Goal: Register for event/course

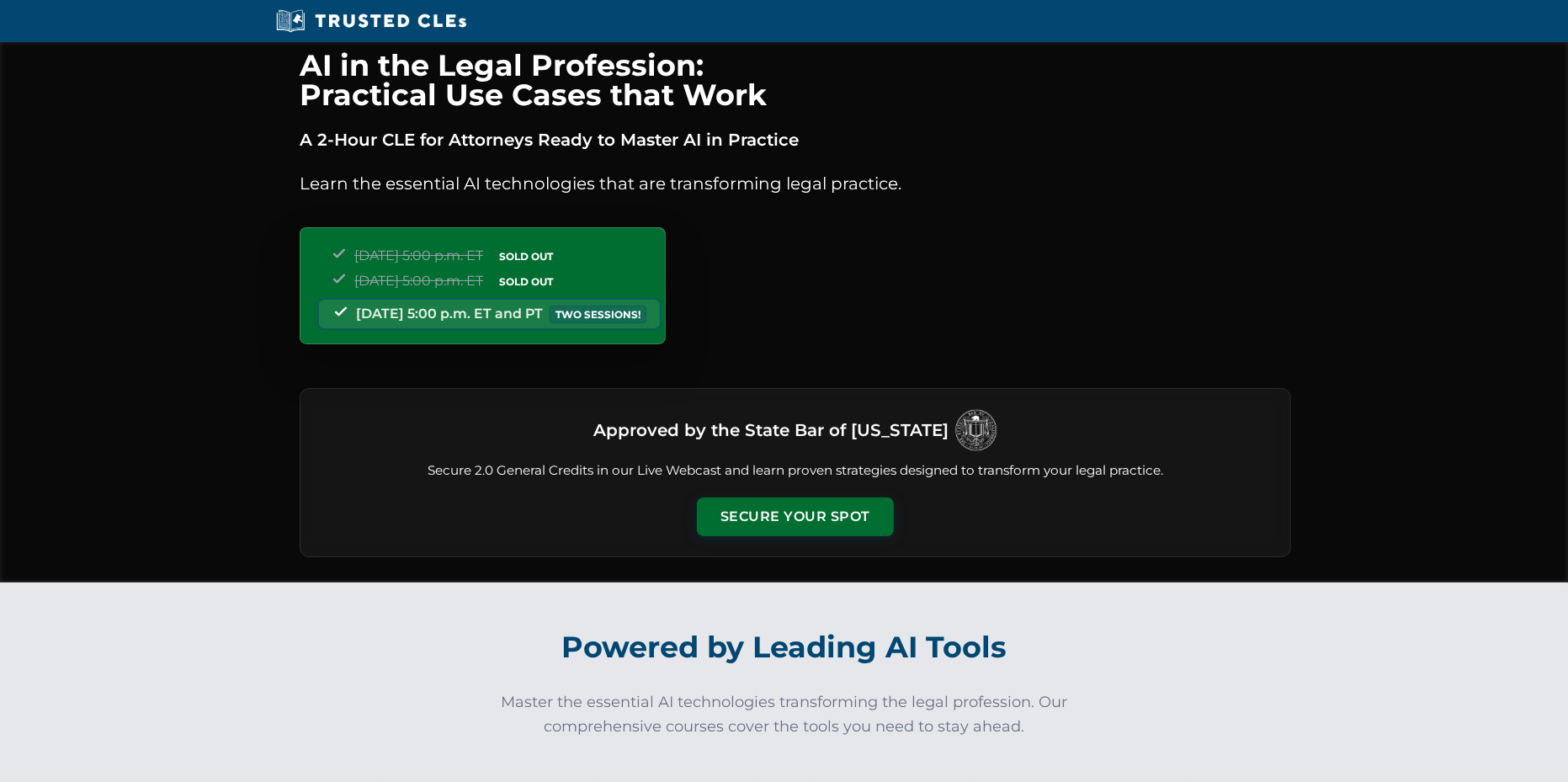
click at [666, 314] on div "[DATE] 5:00 p.m. ET SOLD OUT [DATE] 5:00 p.m. ET SOLD OUT [DATE] 5:00 p.m. ET a…" at bounding box center [483, 286] width 367 height 117
click at [806, 517] on button "Secure Your Spot" at bounding box center [795, 515] width 197 height 39
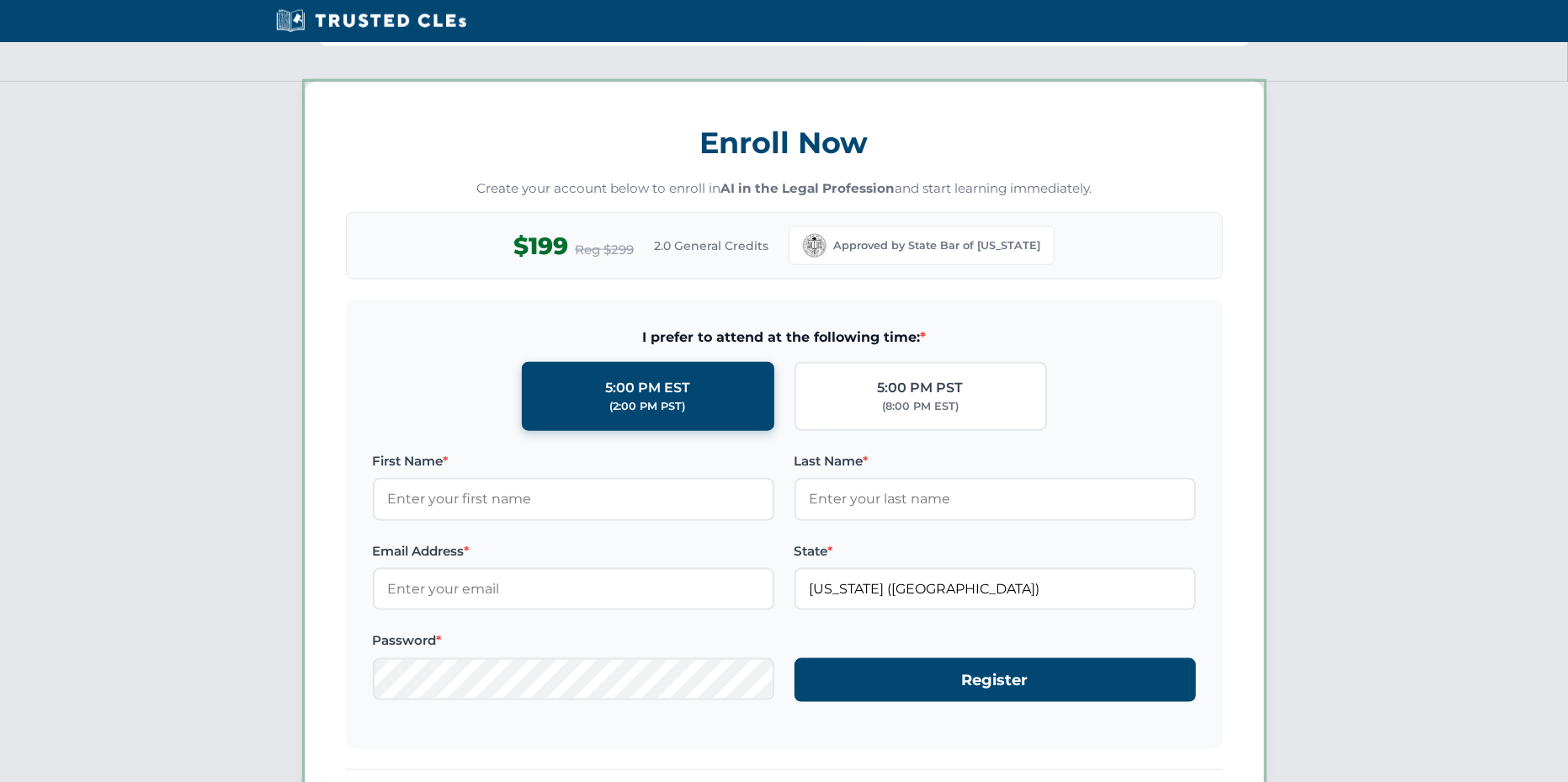
scroll to position [1456, 0]
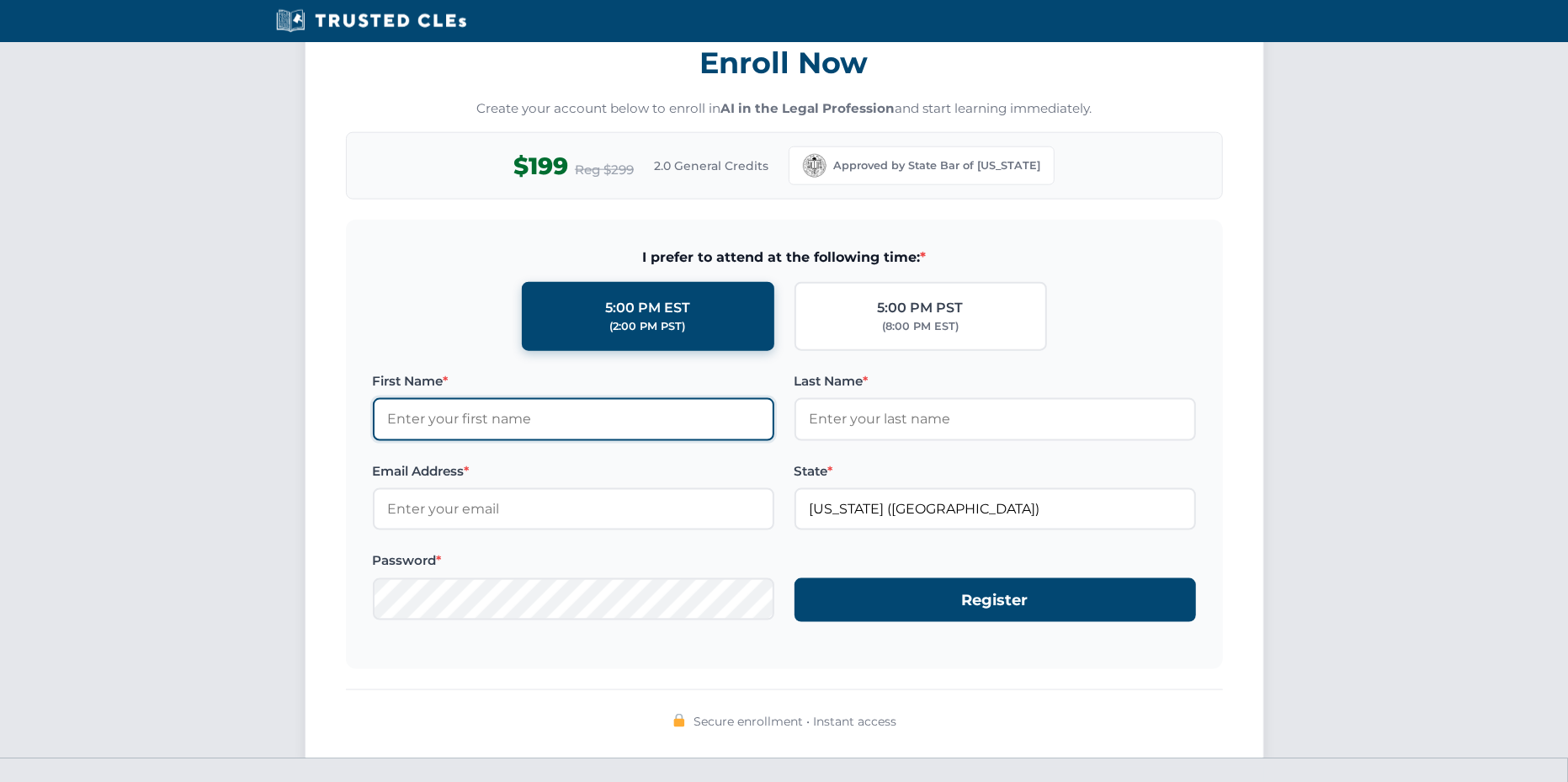
click at [573, 416] on input "First Name *" at bounding box center [574, 419] width 401 height 42
type input "[PERSON_NAME]"
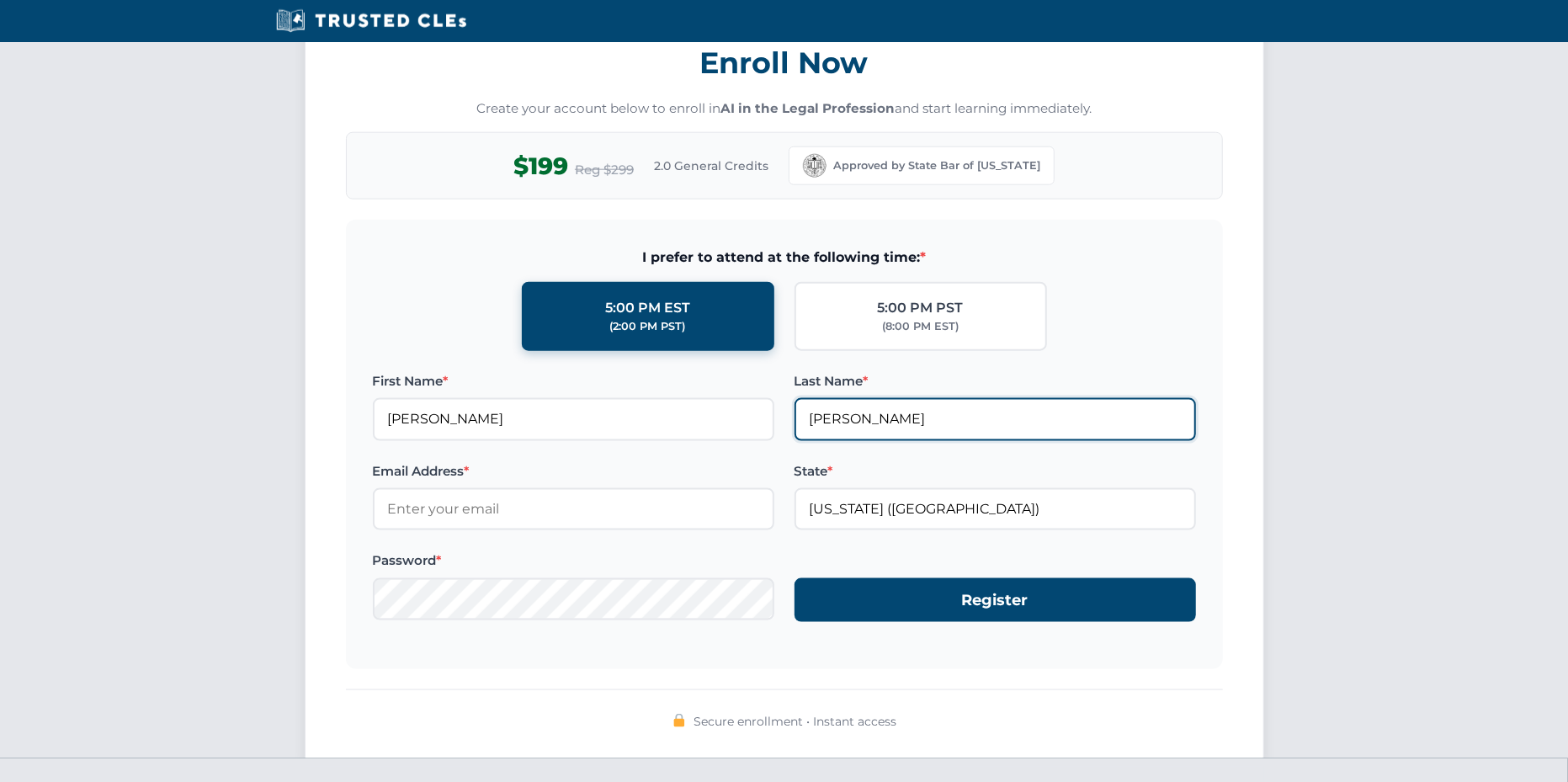
type input "[PERSON_NAME][EMAIL_ADDRESS][PERSON_NAME][DOMAIN_NAME]"
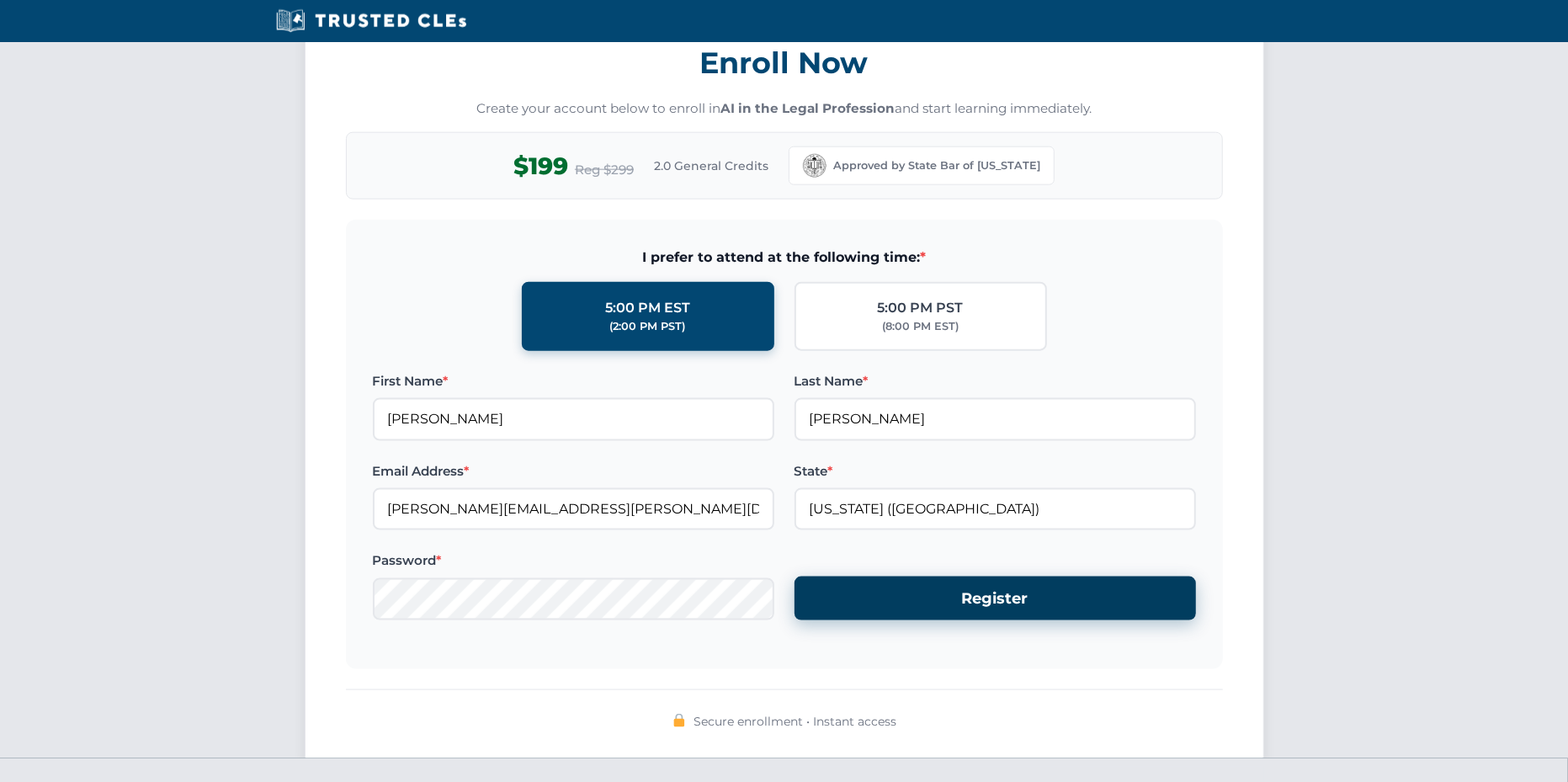
click at [993, 600] on button "Register" at bounding box center [995, 599] width 401 height 45
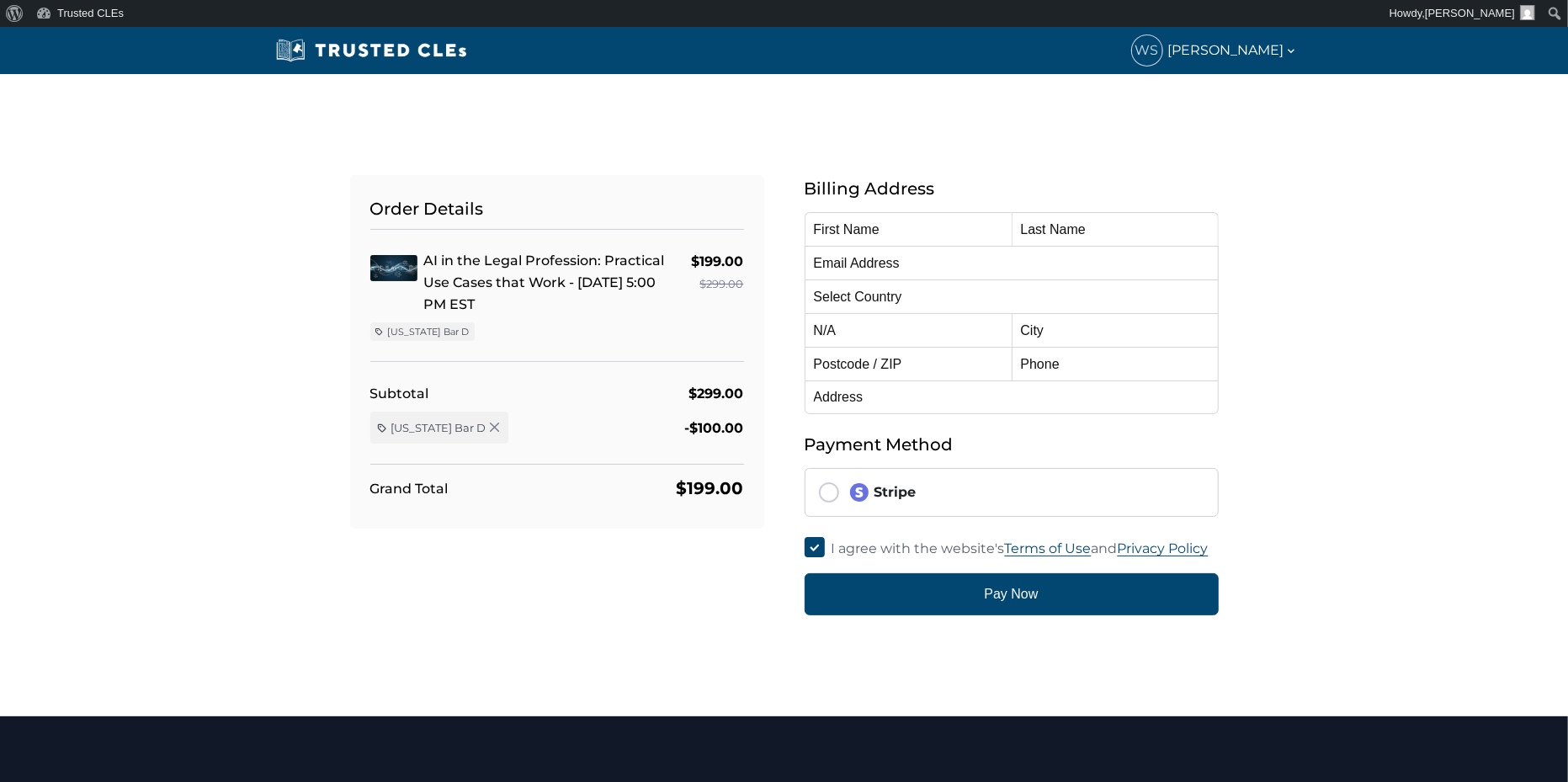
type input "[PERSON_NAME]"
type input "[PERSON_NAME][EMAIL_ADDRESS][PERSON_NAME][DOMAIN_NAME]"
select select "United States"
radio input "true"
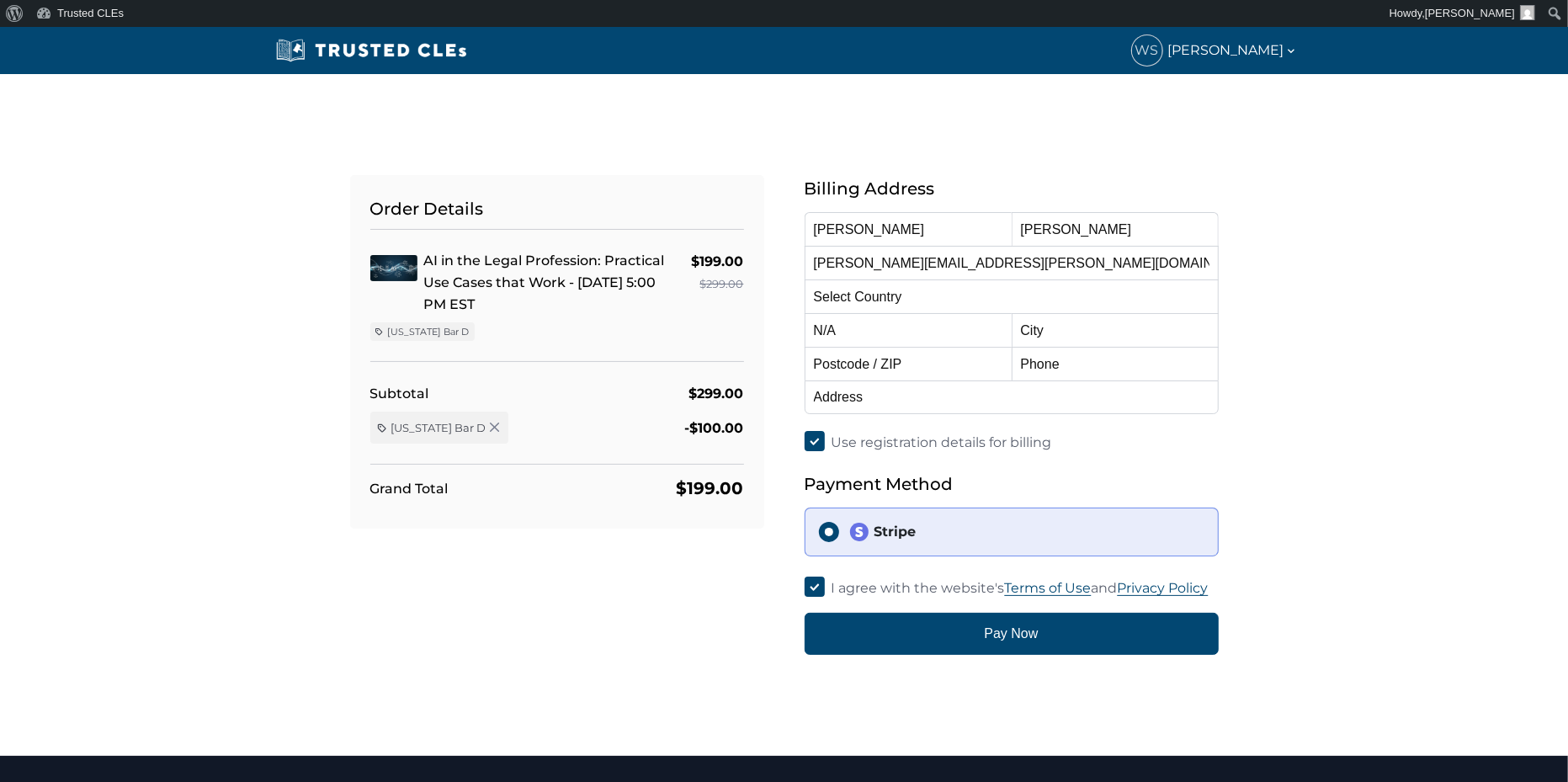
select select "[US_STATE]"
click at [959, 528] on div "Stripe" at bounding box center [1027, 532] width 356 height 20
click at [839, 528] on input "Stripe" at bounding box center [829, 532] width 20 height 20
click at [959, 528] on div "Stripe" at bounding box center [1027, 532] width 356 height 20
click at [839, 528] on input "Stripe" at bounding box center [829, 532] width 20 height 20
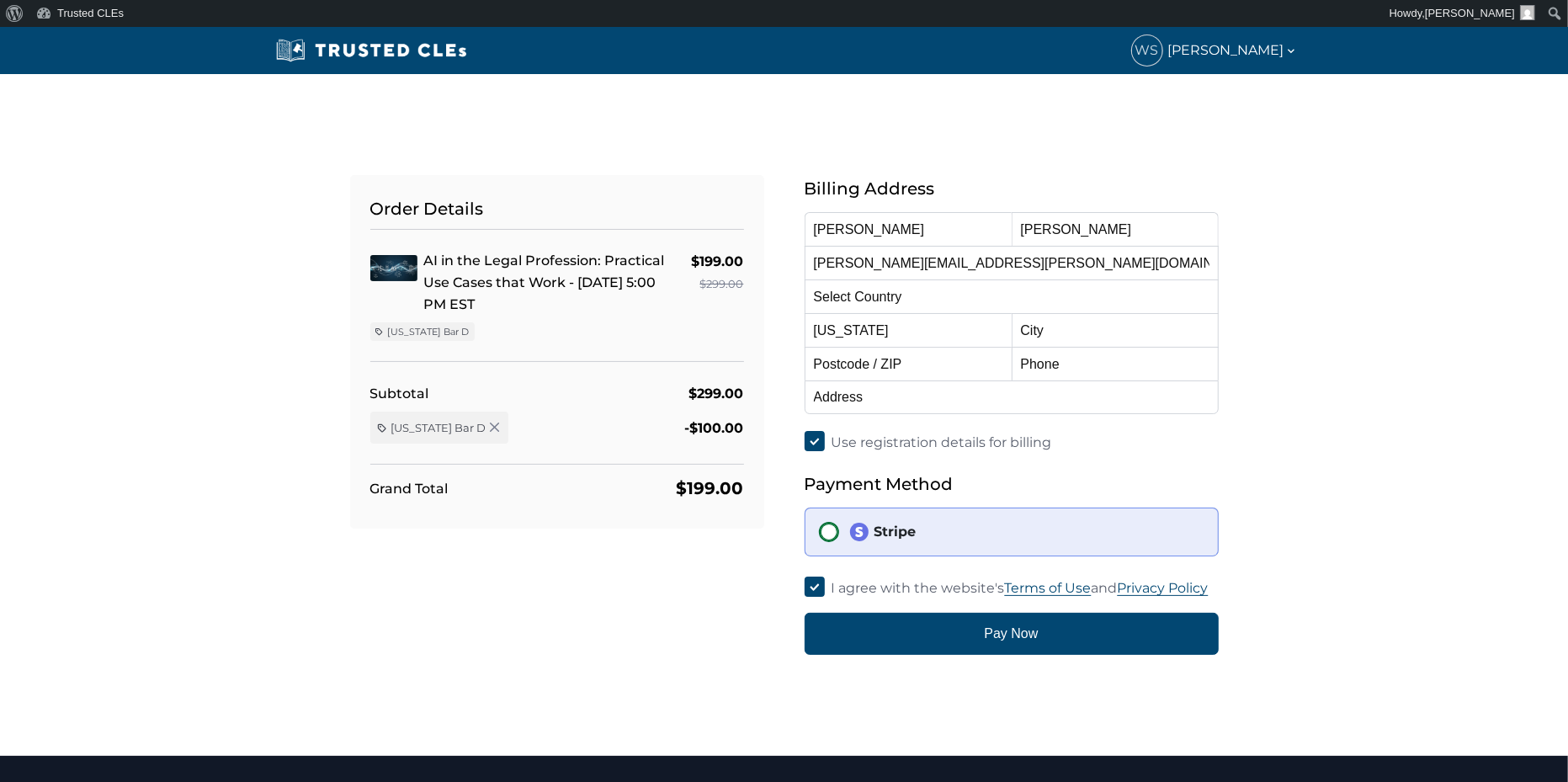
click at [827, 533] on input "Stripe" at bounding box center [829, 532] width 20 height 20
click at [932, 530] on div "Stripe" at bounding box center [1027, 532] width 356 height 20
click at [839, 530] on input "Stripe" at bounding box center [829, 532] width 20 height 20
